Goal: Task Accomplishment & Management: Use online tool/utility

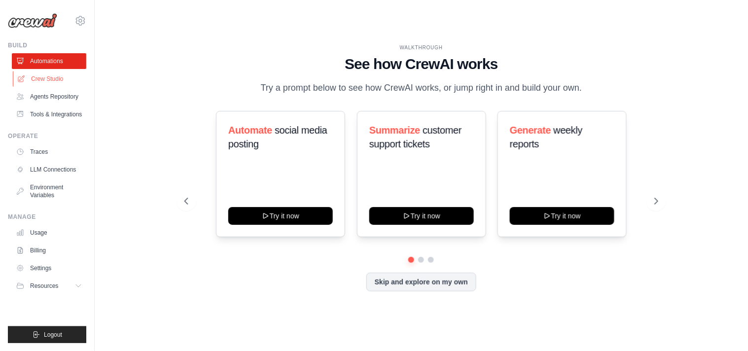
click at [43, 75] on link "Crew Studio" at bounding box center [50, 79] width 74 height 16
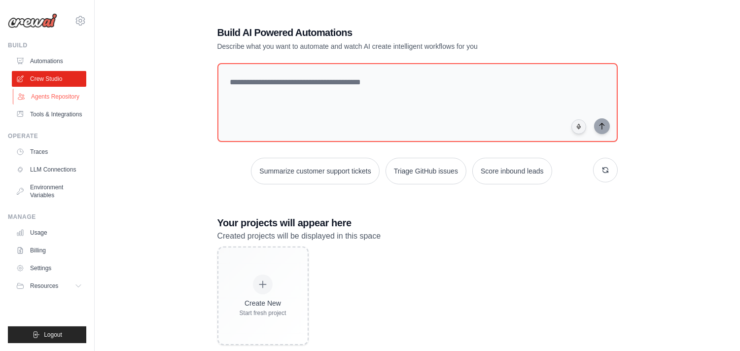
click at [60, 99] on link "Agents Repository" at bounding box center [50, 97] width 74 height 16
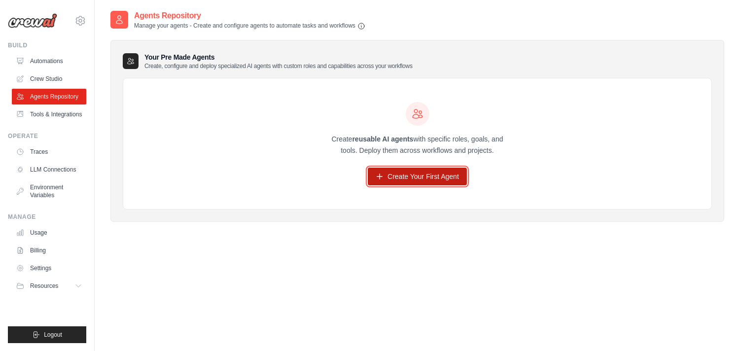
click at [407, 181] on link "Create Your First Agent" at bounding box center [417, 177] width 99 height 18
click at [413, 176] on link "Create Your First Agent" at bounding box center [417, 177] width 99 height 18
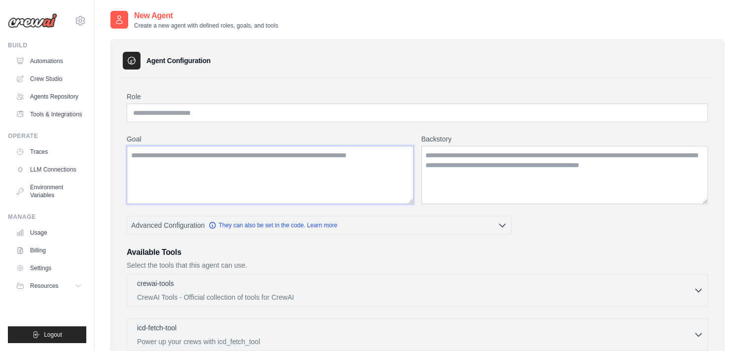
click at [316, 176] on textarea "Goal" at bounding box center [270, 175] width 287 height 58
click at [444, 167] on textarea "Backstory" at bounding box center [564, 175] width 287 height 58
click at [445, 167] on textarea "Backstory" at bounding box center [564, 175] width 287 height 58
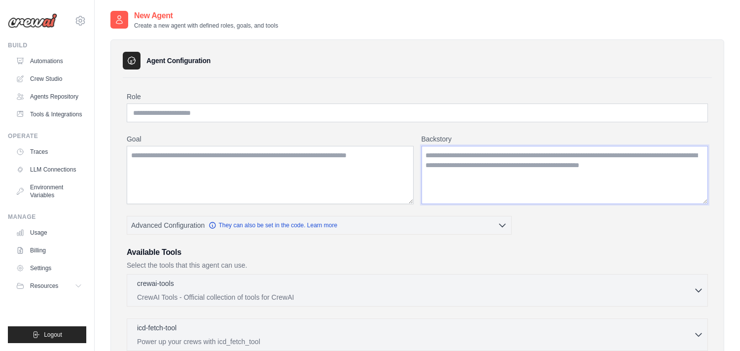
click at [445, 167] on textarea "Backstory" at bounding box center [564, 175] width 287 height 58
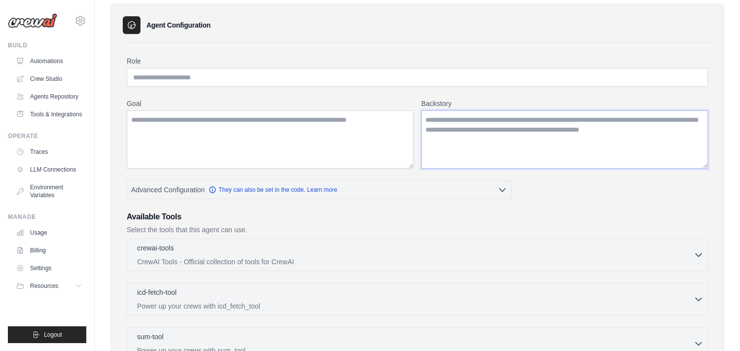
scroll to position [55, 0]
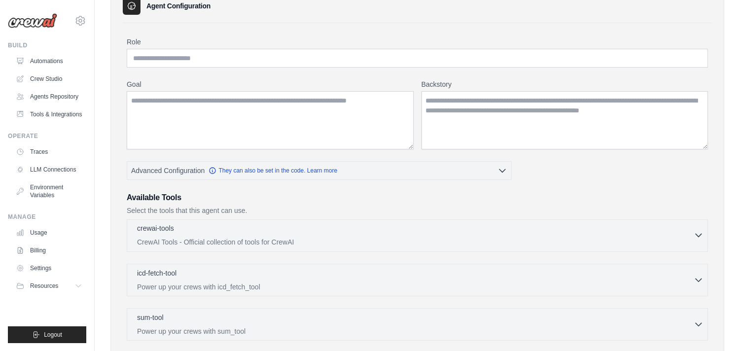
click at [314, 235] on div "crewai-tools 0 selected" at bounding box center [415, 229] width 556 height 12
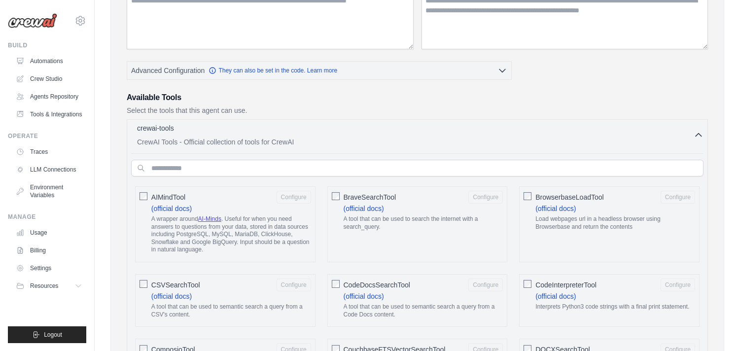
scroll to position [164, 0]
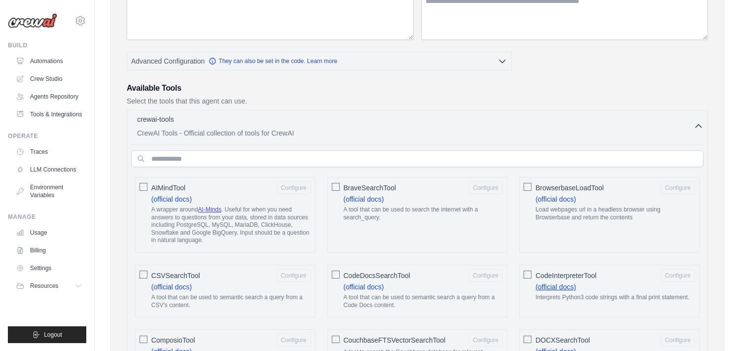
click at [566, 285] on link "(official docs)" at bounding box center [555, 287] width 40 height 8
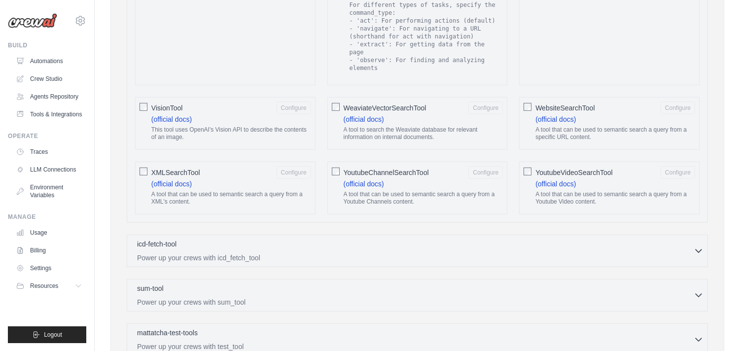
scroll to position [1752, 0]
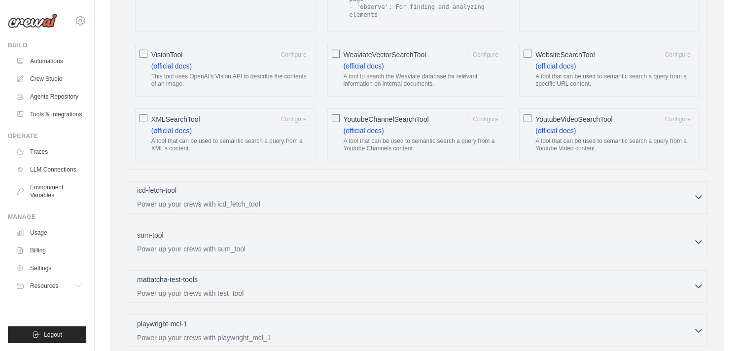
click at [297, 185] on div "icd-fetch-tool 0 selected" at bounding box center [415, 191] width 556 height 12
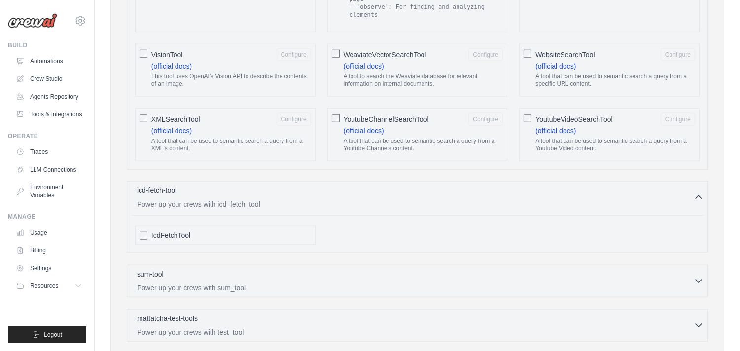
click at [297, 185] on div "icd-fetch-tool 0 selected" at bounding box center [415, 191] width 556 height 12
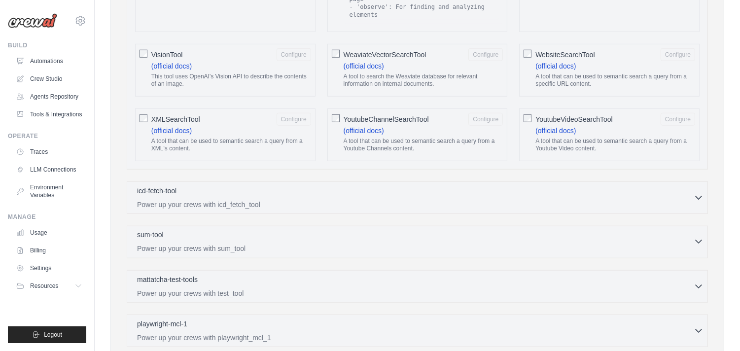
click at [293, 230] on div "sum-tool 0 selected" at bounding box center [415, 236] width 556 height 12
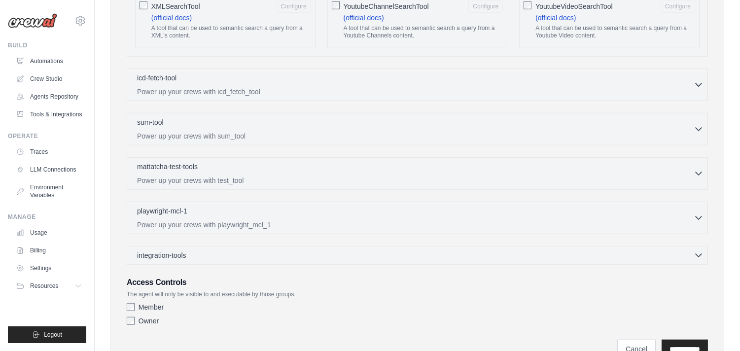
scroll to position [1893, 0]
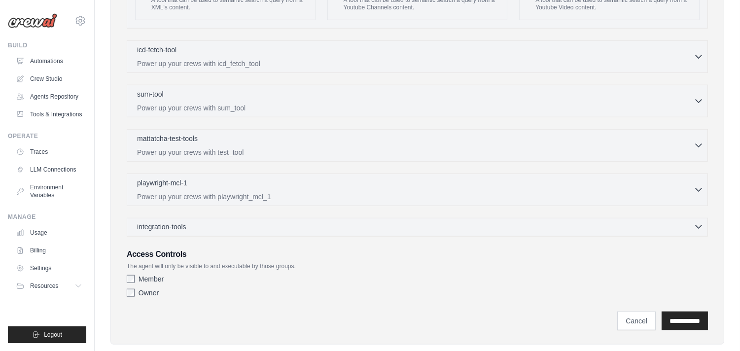
click at [291, 222] on div "integration-tools 0 selected" at bounding box center [420, 227] width 566 height 10
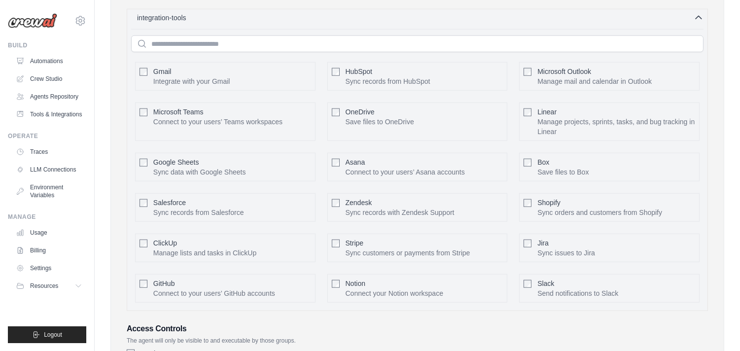
scroll to position [2177, 0]
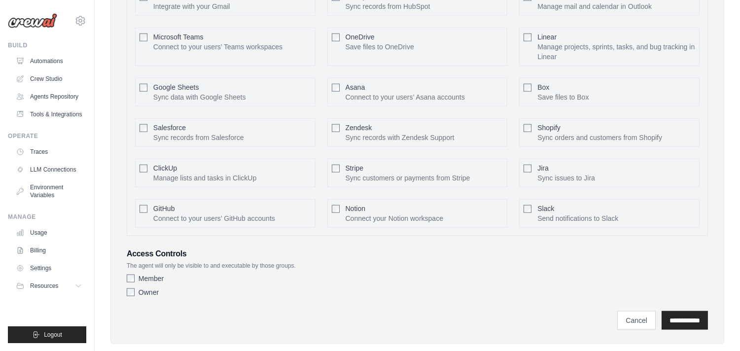
click at [534, 118] on div "Shopify Sync orders and customers from Shopify Configure" at bounding box center [609, 132] width 180 height 29
click at [522, 118] on div "Shopify Sync orders and customers from Shopify Configure" at bounding box center [609, 132] width 180 height 29
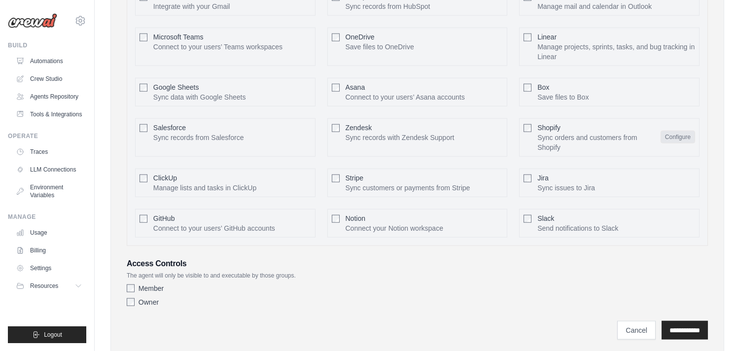
click at [671, 131] on button "Configure" at bounding box center [677, 137] width 35 height 13
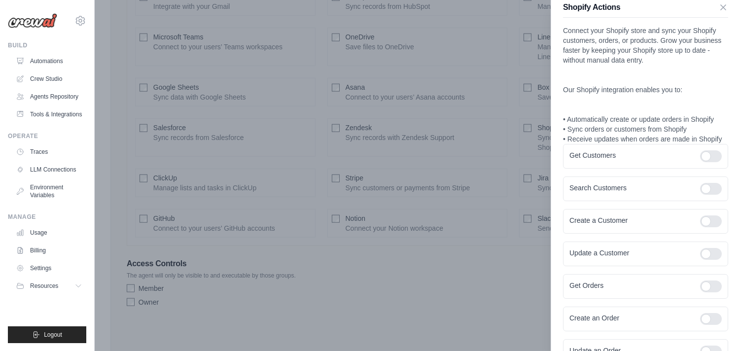
scroll to position [0, 0]
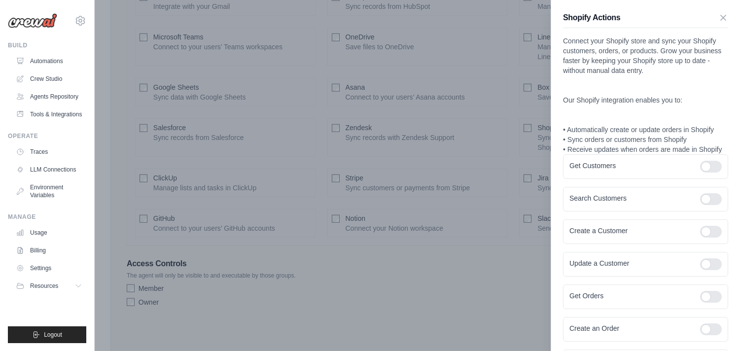
click at [403, 312] on div at bounding box center [370, 175] width 740 height 351
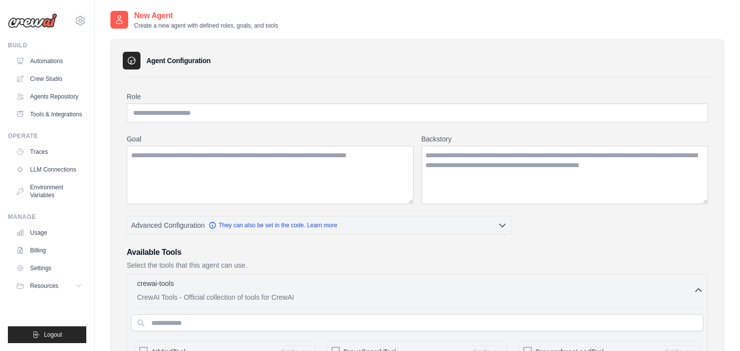
click at [268, 60] on div "Agent Configuration" at bounding box center [417, 61] width 589 height 18
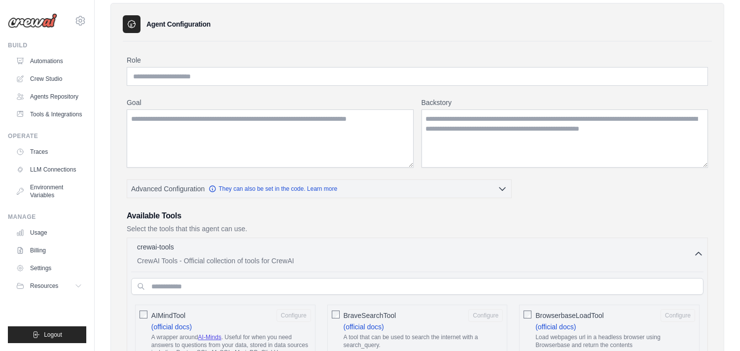
scroll to position [109, 0]
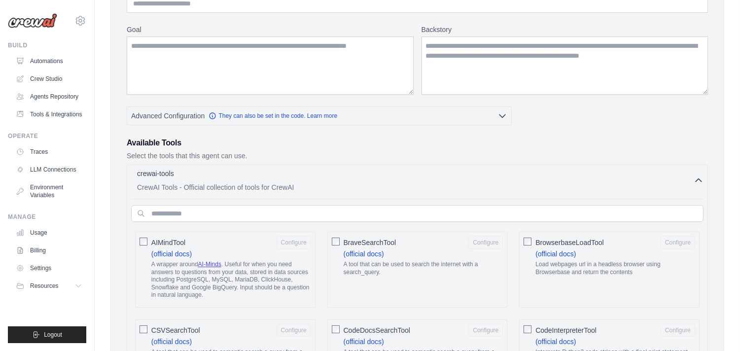
click at [433, 171] on div "crewai-tools 0 selected" at bounding box center [415, 175] width 556 height 12
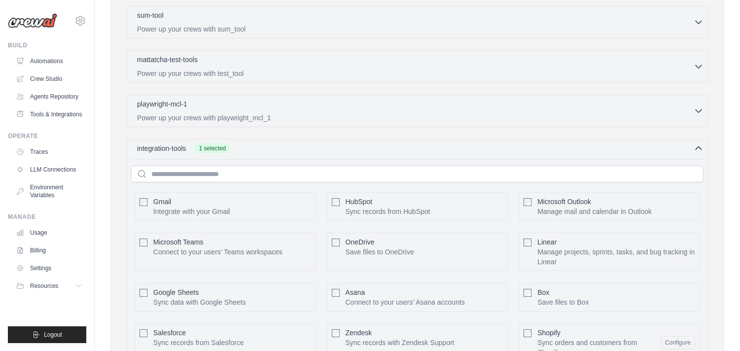
scroll to position [383, 0]
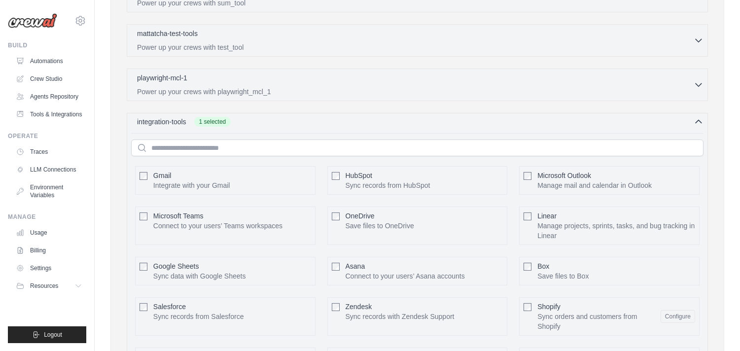
click at [462, 124] on div "integration-tools 1 selected" at bounding box center [420, 122] width 566 height 10
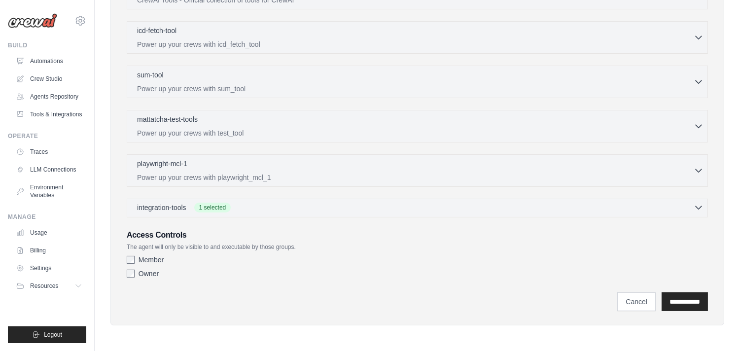
scroll to position [298, 0]
click at [194, 120] on p "mattatcha-test-tools" at bounding box center [167, 119] width 61 height 10
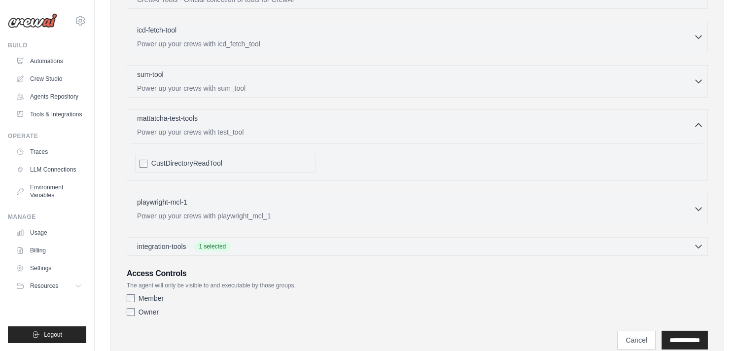
click at [242, 120] on div "mattatcha-test-tools 0 selected" at bounding box center [415, 119] width 556 height 12
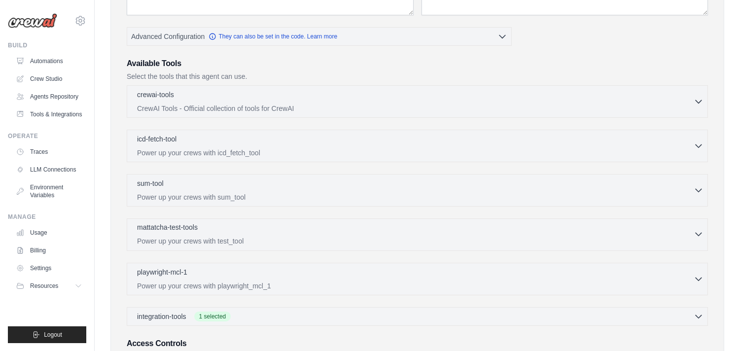
scroll to position [188, 0]
click at [257, 106] on p "CrewAI Tools - Official collection of tools for CrewAI" at bounding box center [415, 109] width 556 height 10
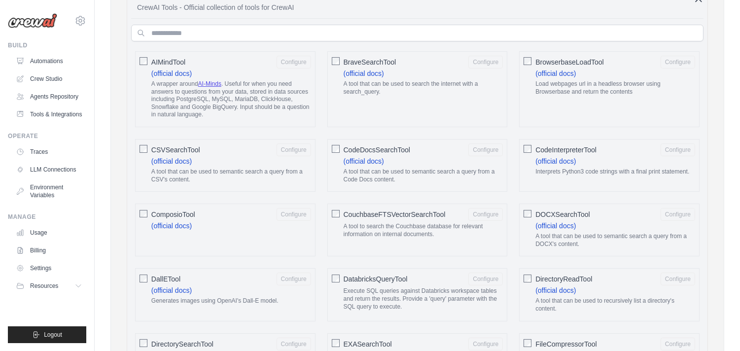
scroll to position [298, 0]
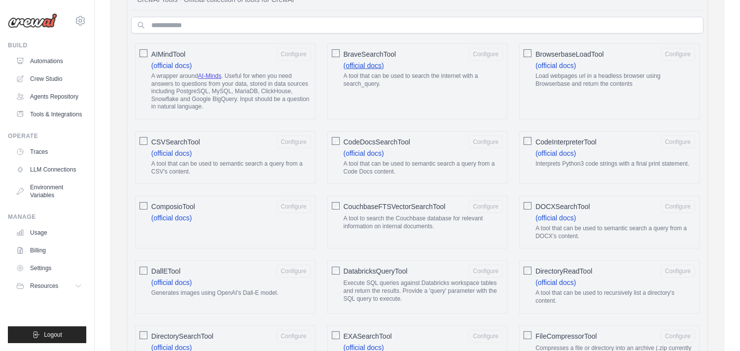
click at [366, 62] on link "(official docs)" at bounding box center [364, 66] width 40 height 8
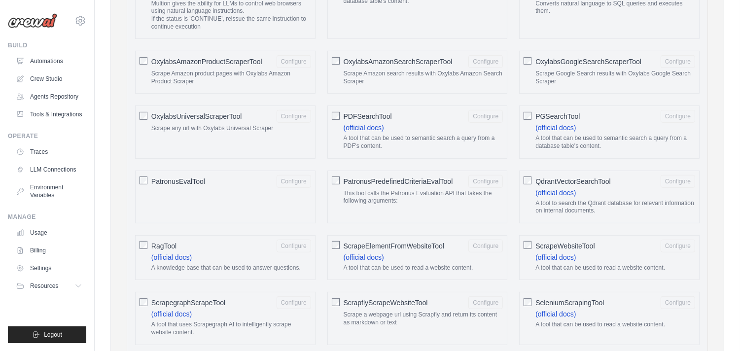
scroll to position [1009, 0]
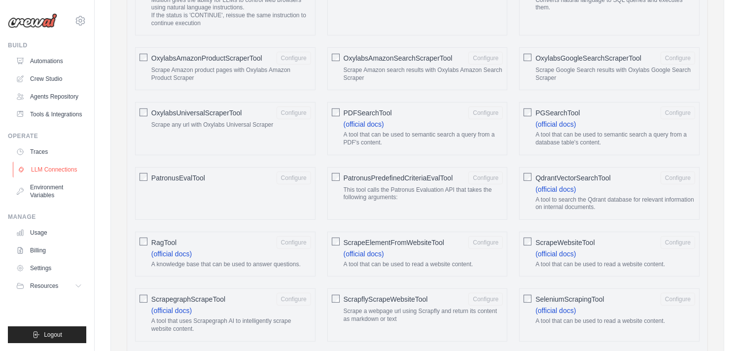
click at [75, 162] on link "LLM Connections" at bounding box center [50, 170] width 74 height 16
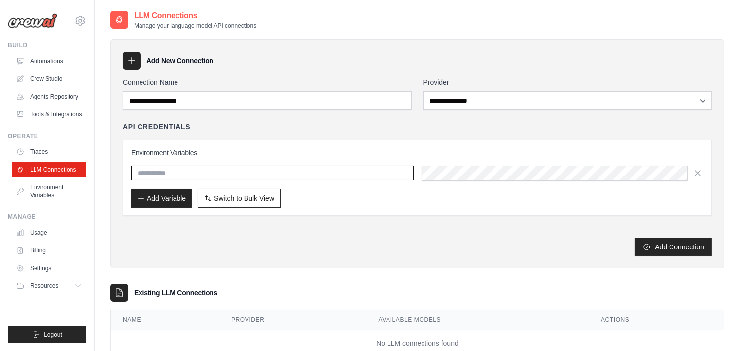
click at [247, 174] on input "text" at bounding box center [272, 173] width 282 height 15
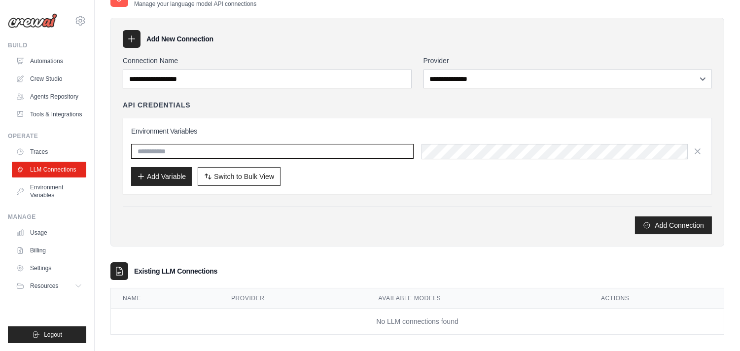
scroll to position [31, 0]
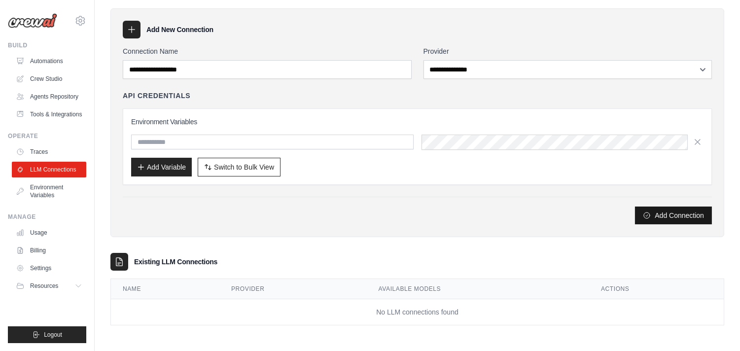
click at [671, 216] on button "Add Connection" at bounding box center [673, 216] width 77 height 18
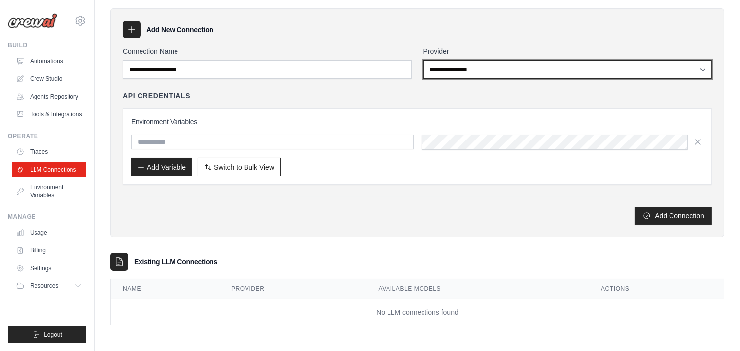
click at [457, 68] on select "**********" at bounding box center [567, 69] width 288 height 19
click at [423, 60] on select "**********" at bounding box center [567, 69] width 288 height 19
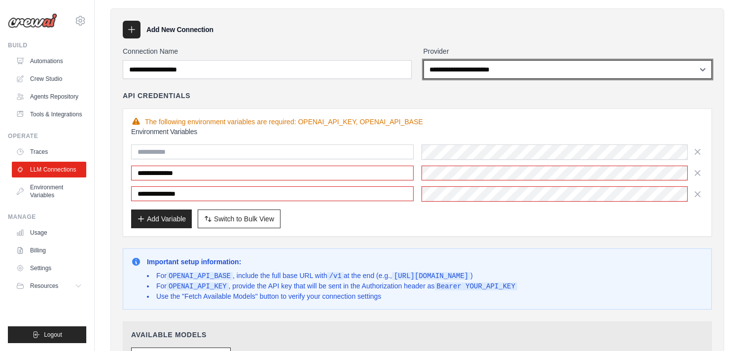
click at [501, 69] on select "**********" at bounding box center [567, 69] width 288 height 19
select select "******"
click at [423, 60] on select "**********" at bounding box center [567, 69] width 288 height 19
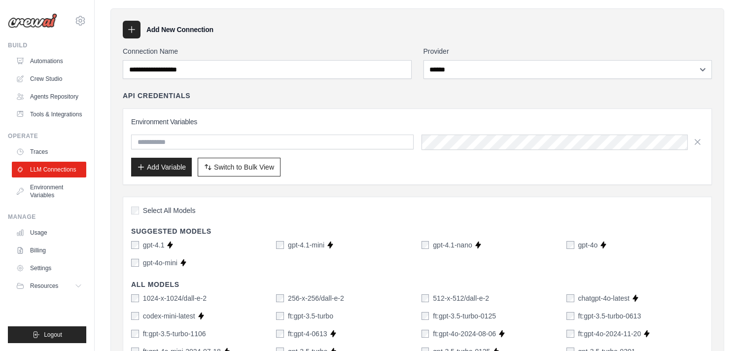
click at [368, 133] on div "Environment Variables Add Variable Switch to Bulk View Switch to Table View" at bounding box center [417, 147] width 572 height 60
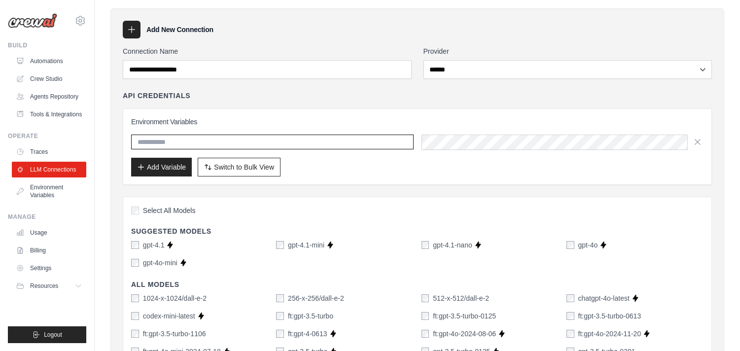
click at [367, 145] on input "text" at bounding box center [272, 142] width 282 height 15
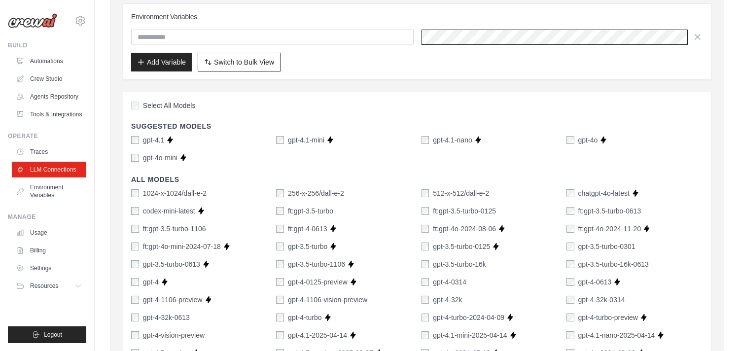
scroll to position [140, 0]
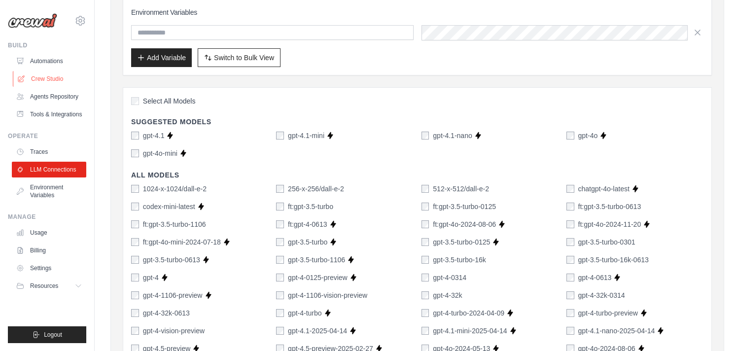
click at [67, 76] on link "Crew Studio" at bounding box center [50, 79] width 74 height 16
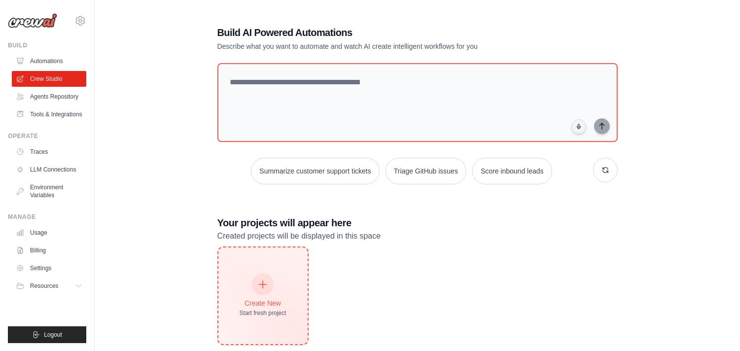
click at [270, 284] on div at bounding box center [263, 285] width 22 height 22
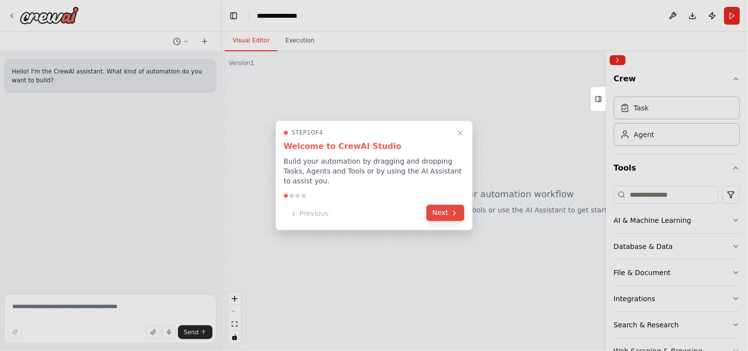
click at [429, 210] on button "Next" at bounding box center [445, 213] width 38 height 16
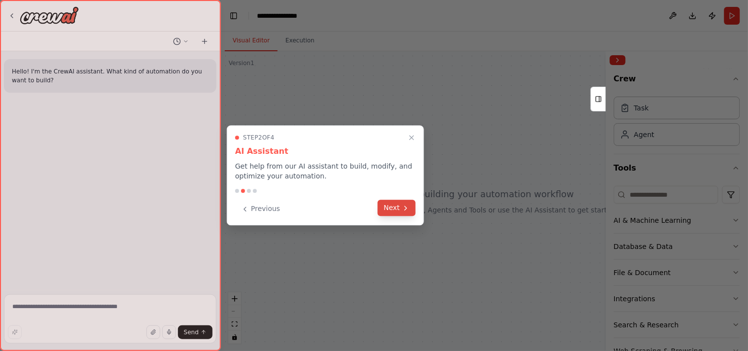
click at [405, 209] on icon at bounding box center [406, 208] width 2 height 4
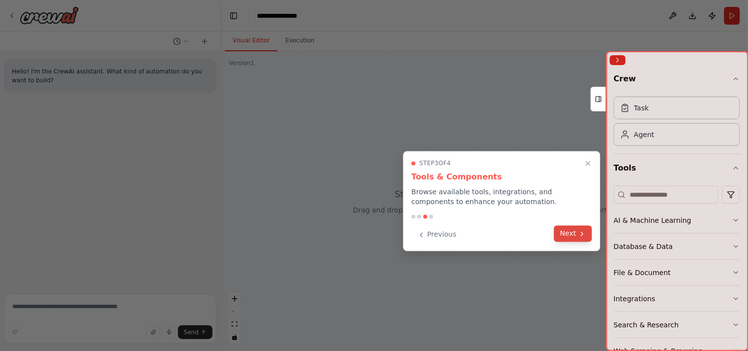
click at [580, 235] on icon at bounding box center [582, 234] width 8 height 8
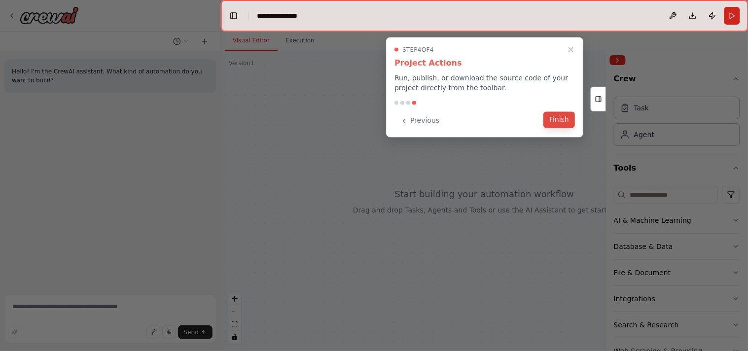
click at [550, 114] on button "Finish" at bounding box center [559, 120] width 32 height 16
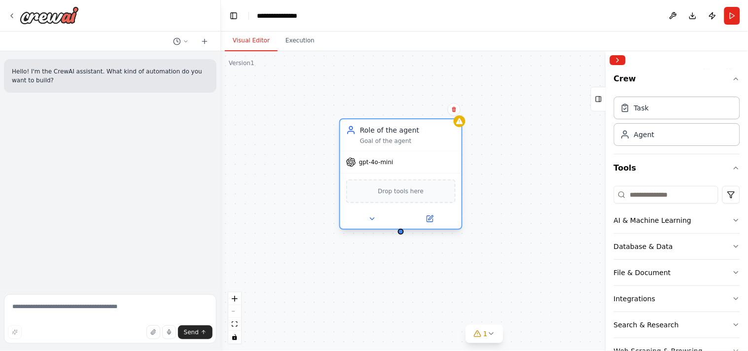
drag, startPoint x: 428, startPoint y: 193, endPoint x: 371, endPoint y: 156, distance: 68.1
click at [371, 156] on div "gpt-4o-mini" at bounding box center [400, 162] width 121 height 22
click at [386, 167] on div "gpt-4o-mini" at bounding box center [400, 162] width 121 height 22
click at [382, 161] on span "gpt-4o-mini" at bounding box center [376, 162] width 35 height 8
click at [377, 221] on button at bounding box center [372, 219] width 56 height 12
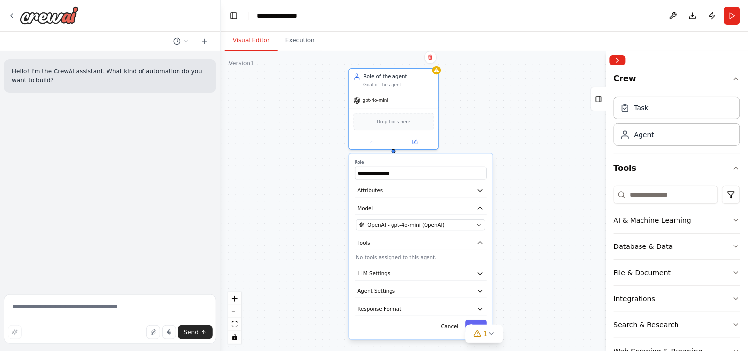
drag, startPoint x: 301, startPoint y: 220, endPoint x: 297, endPoint y: 139, distance: 81.4
click at [297, 139] on div "**********" at bounding box center [484, 201] width 527 height 300
click at [411, 273] on button "LLM Settings" at bounding box center [421, 273] width 132 height 13
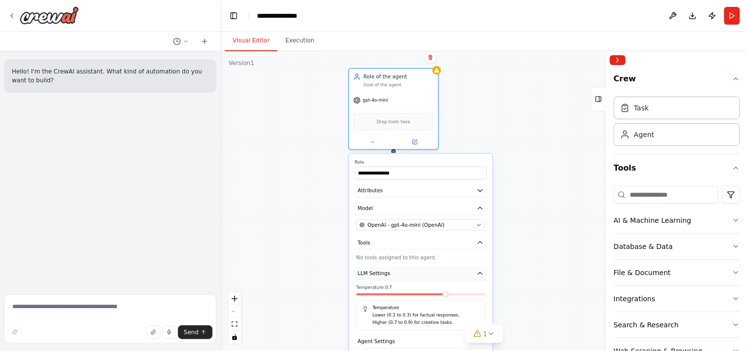
click at [411, 273] on button "LLM Settings" at bounding box center [421, 273] width 132 height 13
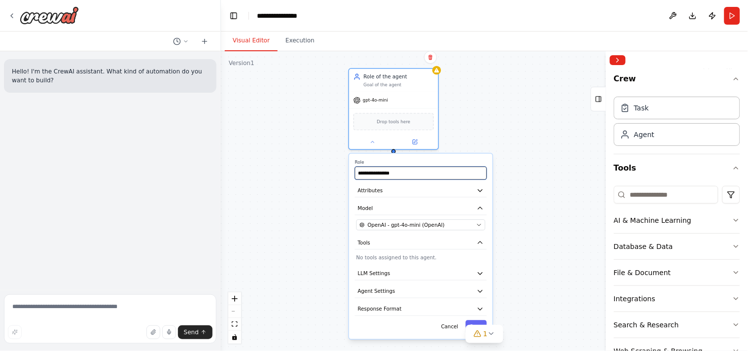
click at [407, 176] on input "**********" at bounding box center [421, 173] width 132 height 13
click at [408, 190] on button "Attributes" at bounding box center [421, 190] width 132 height 13
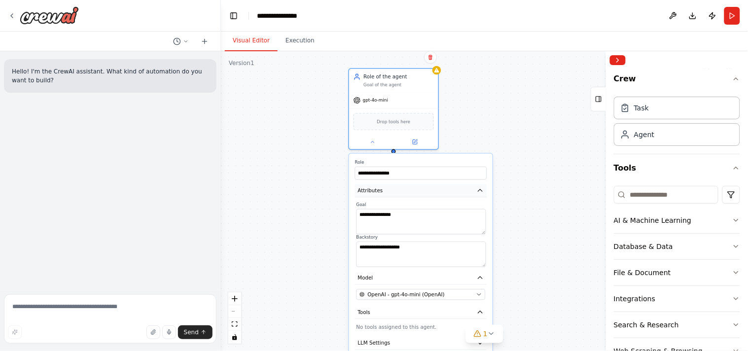
click at [408, 190] on button "Attributes" at bounding box center [421, 190] width 132 height 13
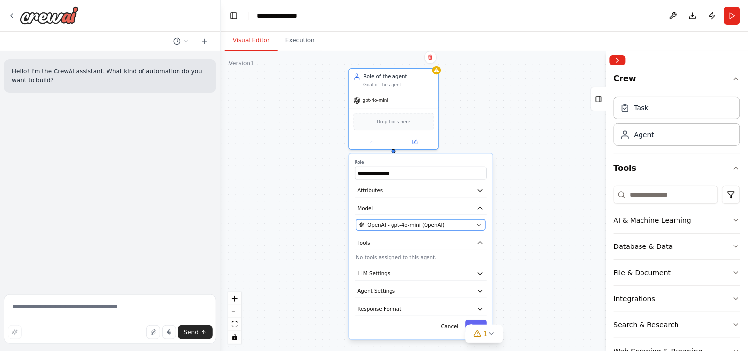
click at [403, 224] on span "OpenAI - gpt-4o-mini (OpenAI)" at bounding box center [406, 224] width 77 height 7
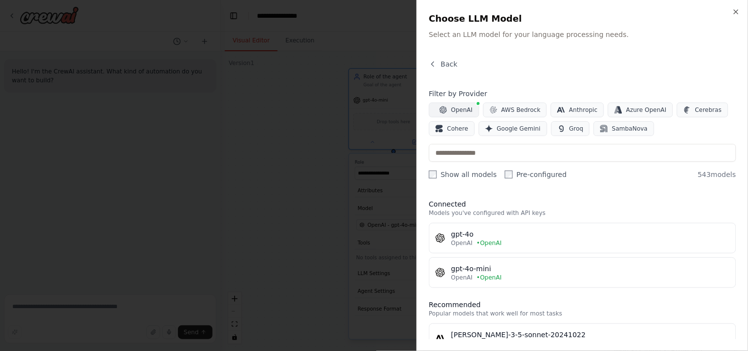
click at [453, 112] on span "OpenAI" at bounding box center [462, 110] width 22 height 8
click at [733, 8] on icon "button" at bounding box center [736, 12] width 8 height 8
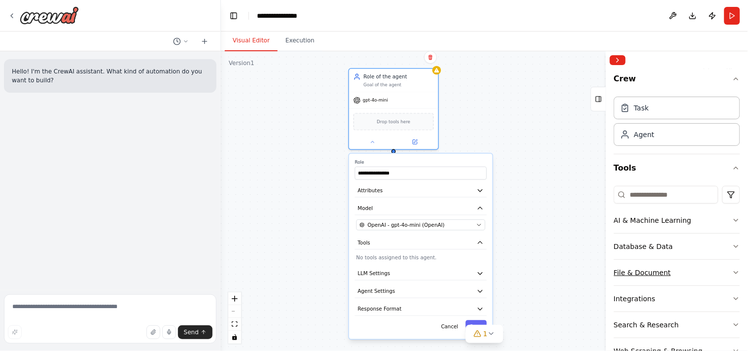
click at [708, 275] on button "File & Document" at bounding box center [677, 273] width 126 height 26
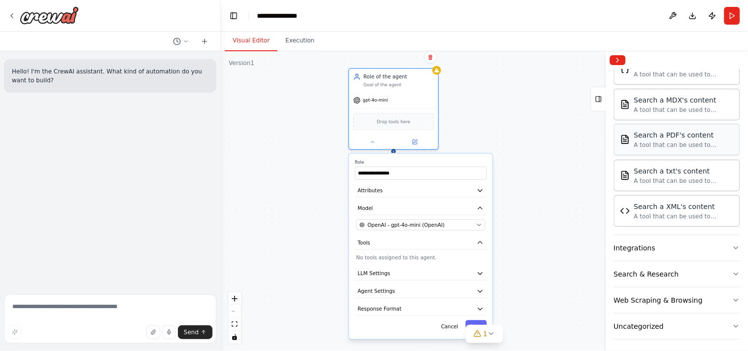
scroll to position [348, 0]
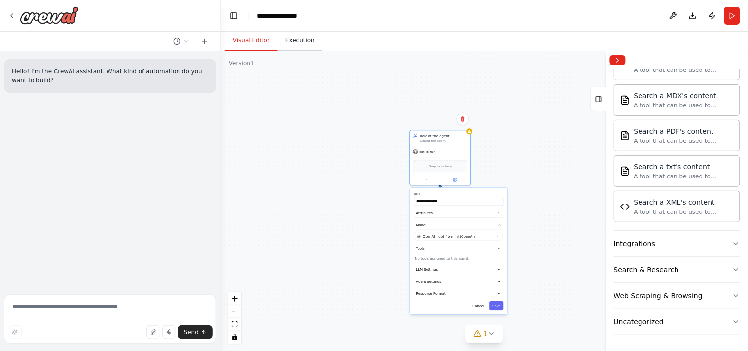
click at [300, 49] on button "Execution" at bounding box center [299, 41] width 45 height 21
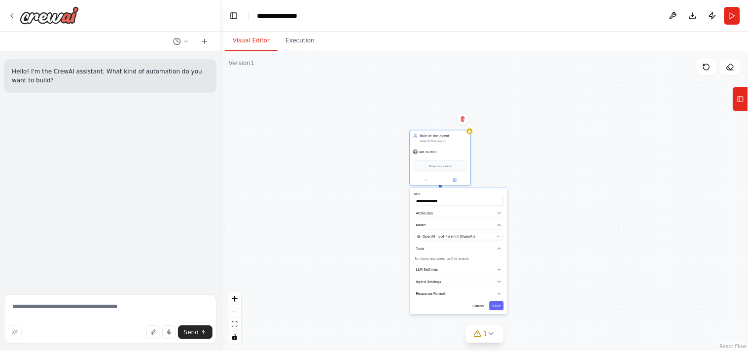
click at [245, 44] on button "Visual Editor" at bounding box center [251, 41] width 53 height 21
click at [274, 8] on header "**********" at bounding box center [484, 16] width 527 height 32
click at [187, 40] on icon at bounding box center [186, 41] width 6 height 6
